Goal: Book appointment/travel/reservation

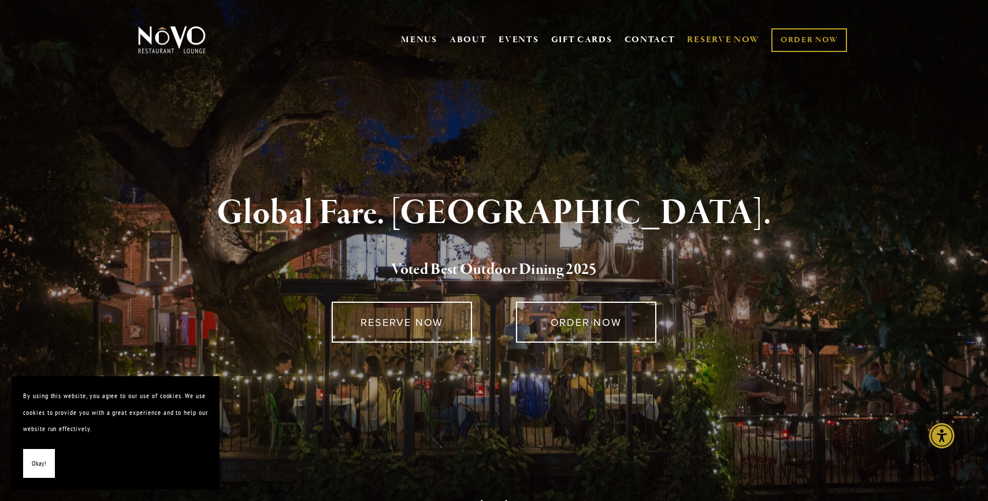
click at [726, 40] on link "RESERVE NOW" at bounding box center [723, 40] width 73 height 22
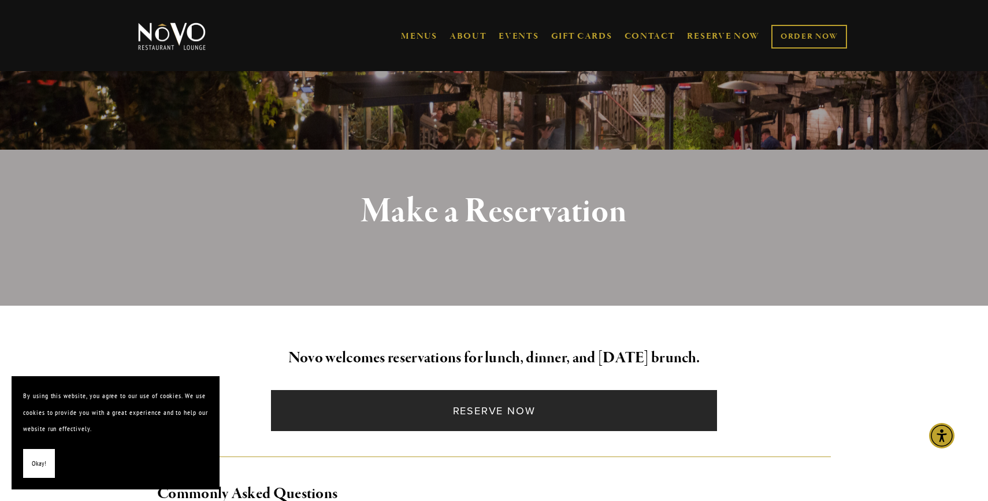
scroll to position [157, 0]
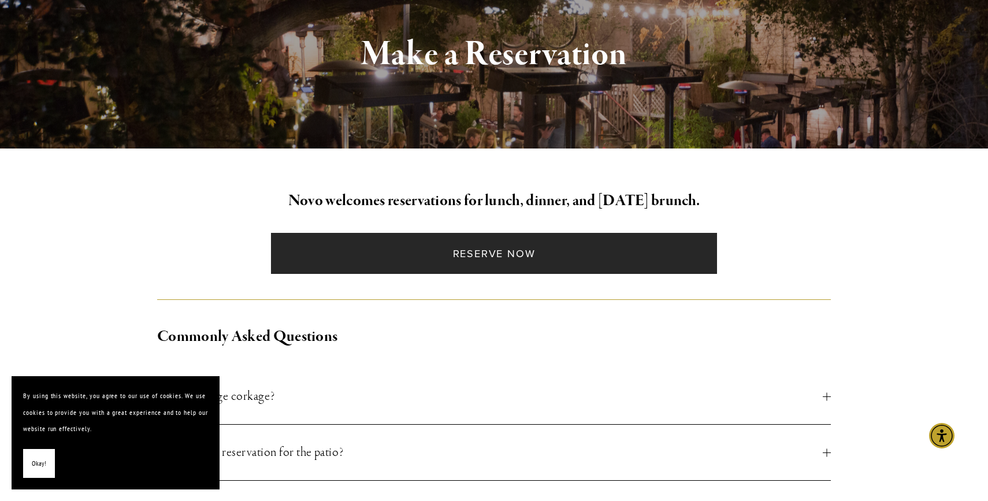
click at [479, 254] on link "Reserve Now" at bounding box center [493, 253] width 445 height 41
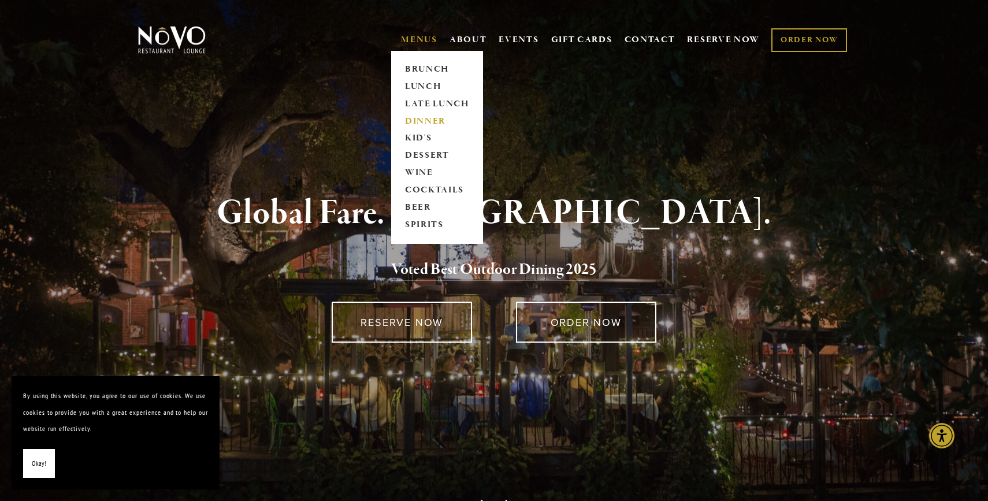
click at [417, 118] on link "DINNER" at bounding box center [437, 121] width 72 height 17
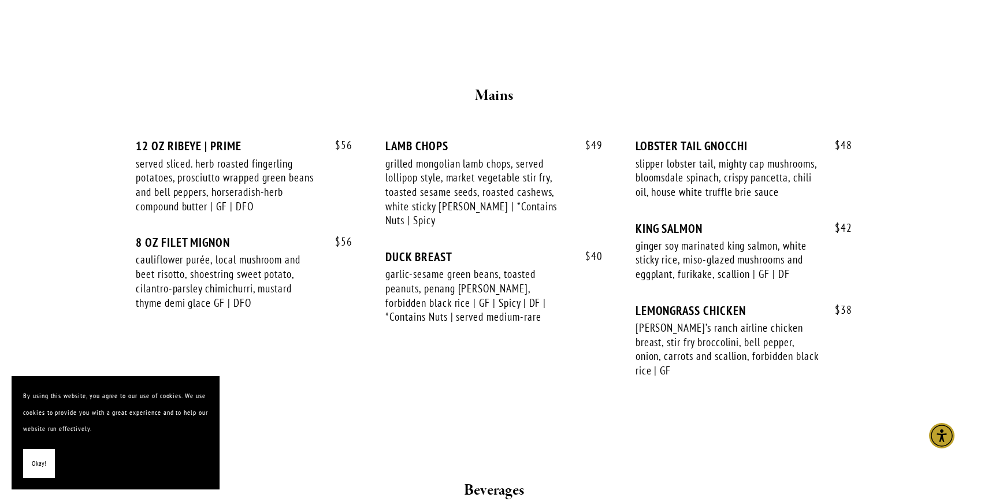
scroll to position [1893, 0]
